Goal: Task Accomplishment & Management: Manage account settings

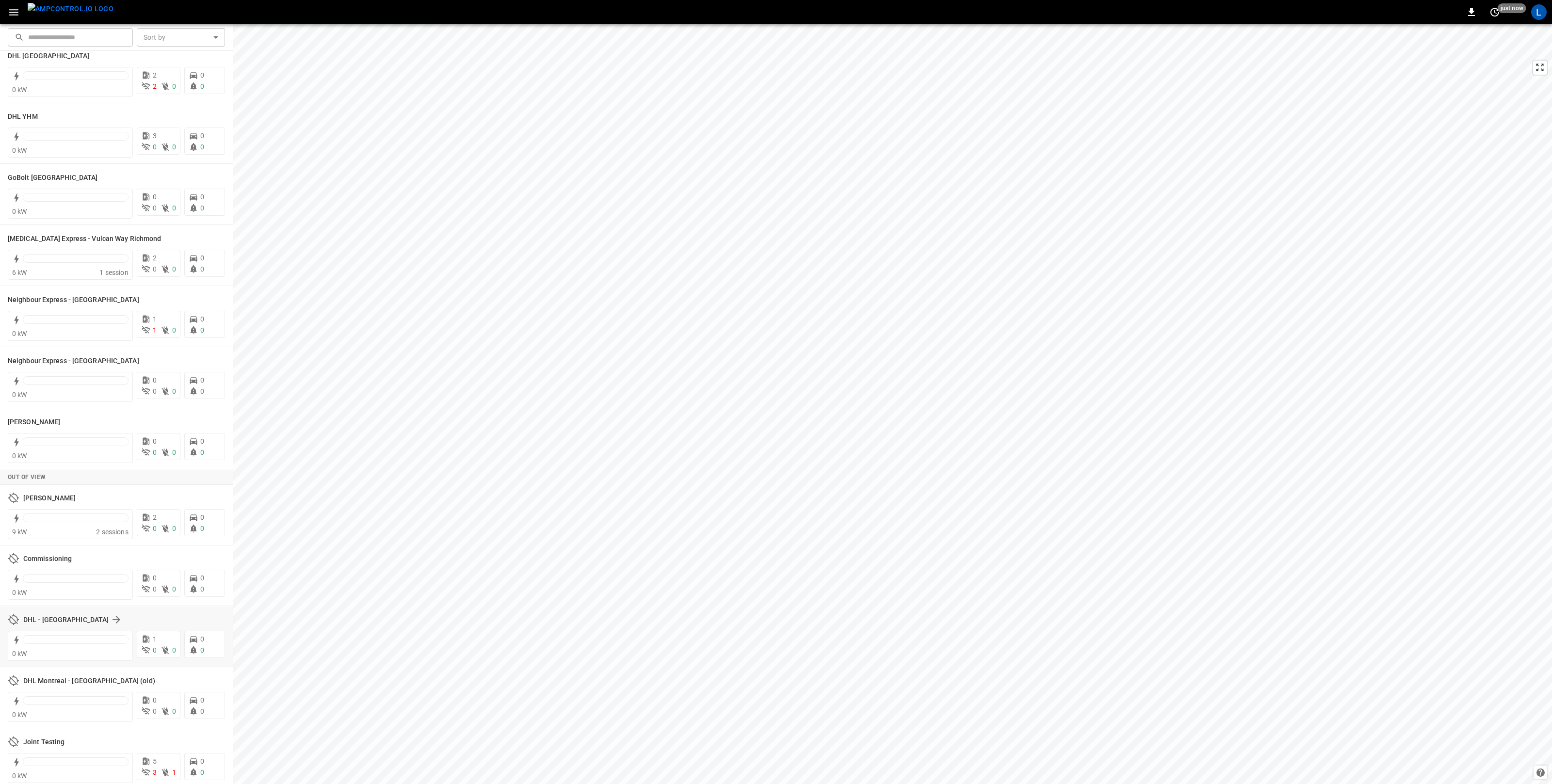
click at [131, 623] on div "In View DHL Montreal 0 kW 2 2 0 0 0 DHL YHM 0 kW 3 0 0 0 0 GoBolt Montreal 0 kW…" at bounding box center [116, 418] width 233 height 733
click at [59, 624] on div "In View DHL Montreal 0 kW 2 2 0 0 0 DHL YHM 0 kW 3 0 0 0 0 GoBolt Montreal 0 kW…" at bounding box center [116, 418] width 233 height 733
click at [27, 628] on h6 "DHL - [GEOGRAPHIC_DATA]" at bounding box center [66, 626] width 85 height 11
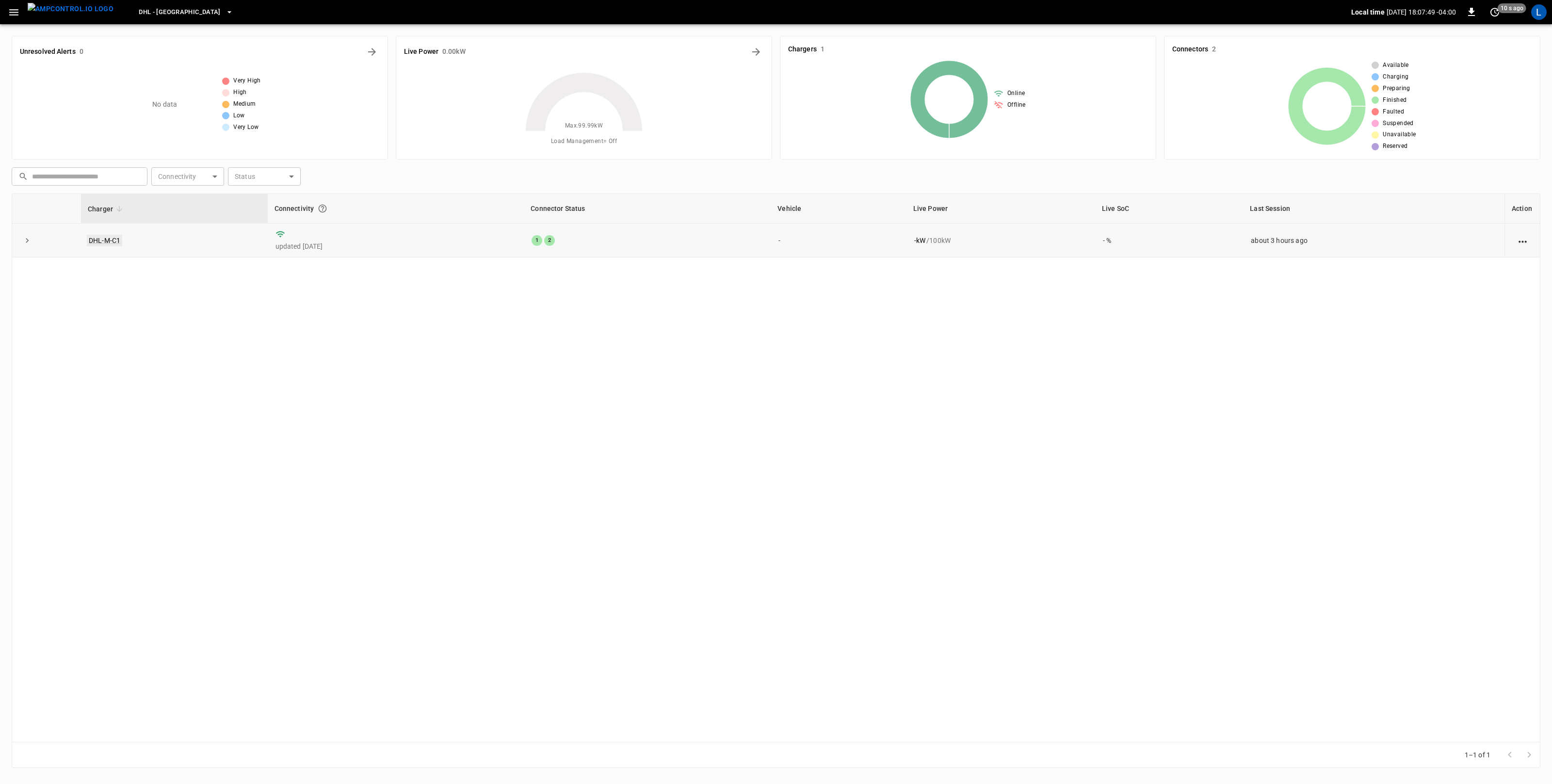
click at [101, 239] on link "DHL-M-C1" at bounding box center [105, 240] width 35 height 12
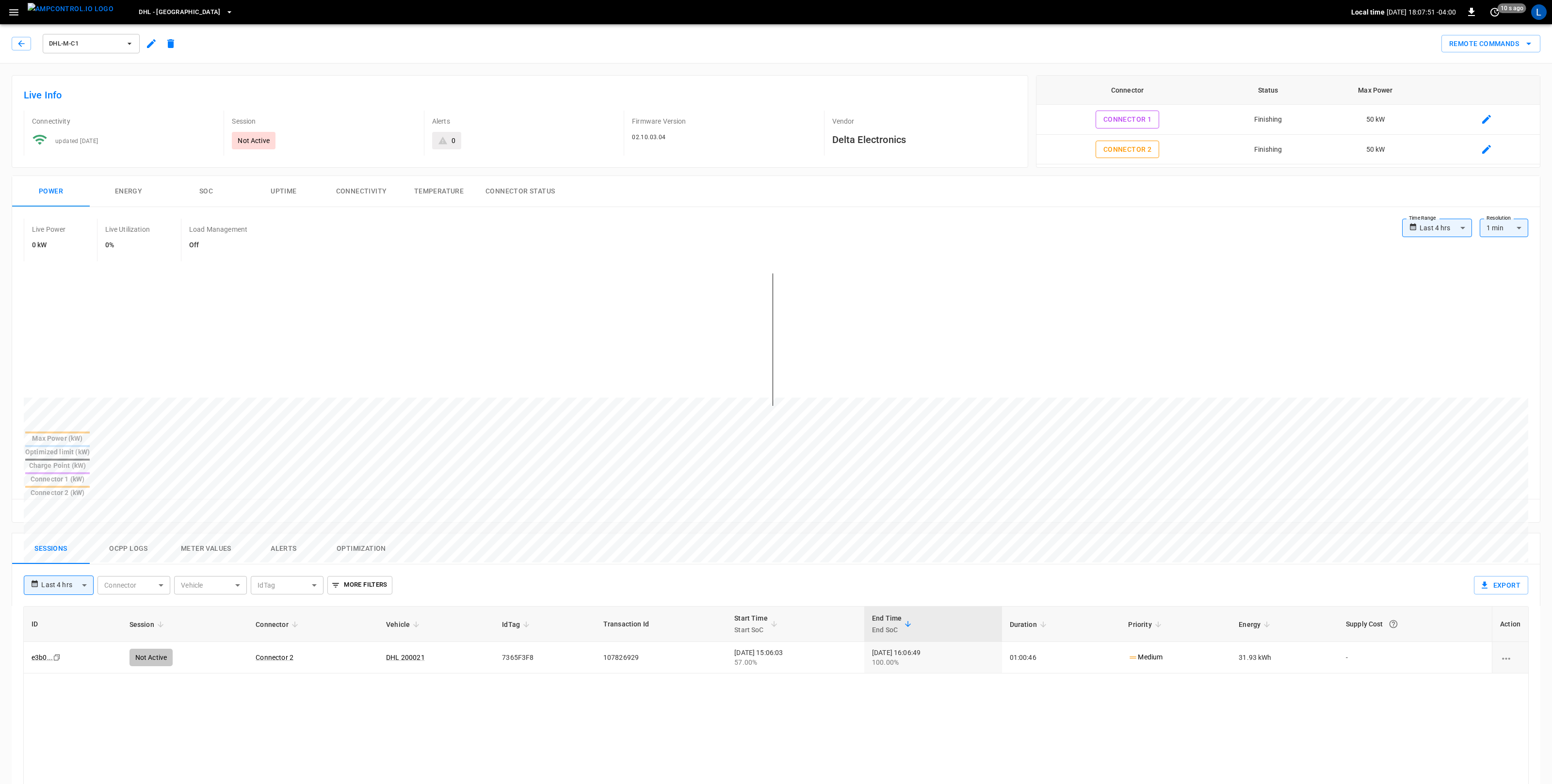
click at [150, 46] on icon "button" at bounding box center [151, 44] width 9 height 9
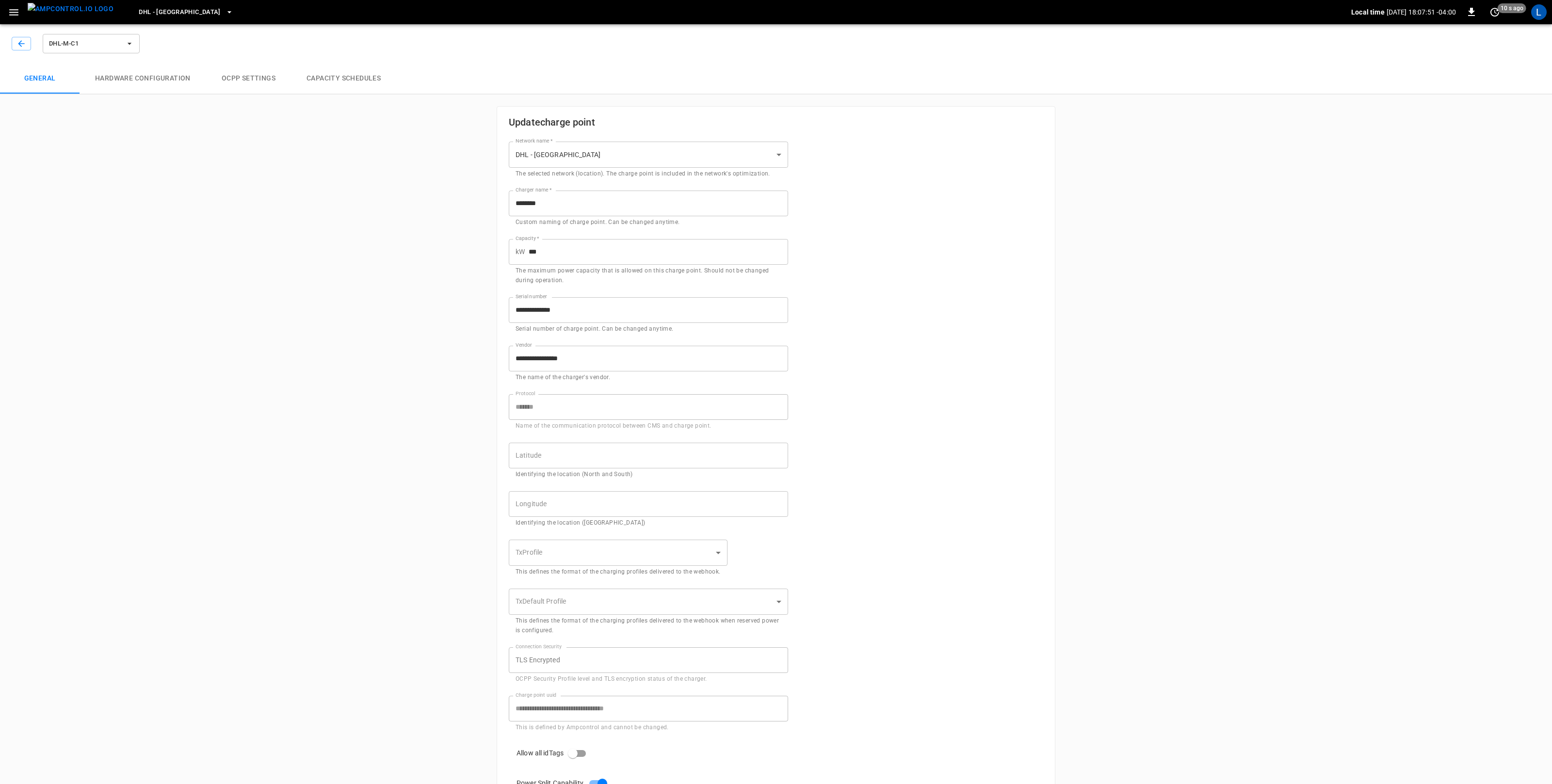
type input "**********"
click at [22, 44] on icon "button" at bounding box center [21, 43] width 6 height 6
